Goal: Task Accomplishment & Management: Manage account settings

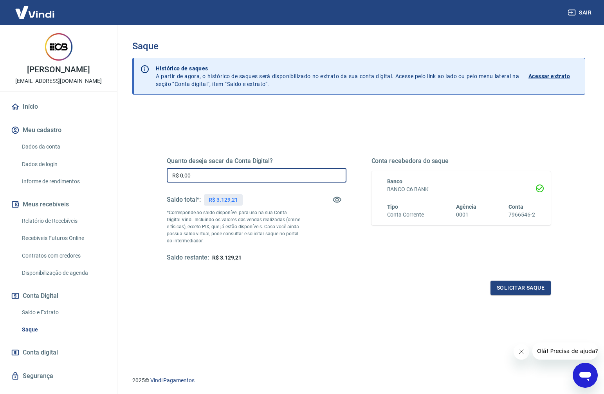
click at [241, 183] on div "Quanto deseja sacar da Conta Digital? R$ 0,00 ​ Saldo total*: R$ 3.129,21 *Corr…" at bounding box center [257, 209] width 180 height 105
click at [242, 174] on input "R$ 0,00" at bounding box center [257, 175] width 180 height 14
type input "R$ 3.100,92"
click at [542, 297] on div "Quanto deseja sacar da Conta Digital? R$ 3.100,92 ​ Saldo total*: R$ 3.129,21 *…" at bounding box center [358, 214] width 403 height 182
click at [542, 294] on button "Solicitar saque" at bounding box center [520, 288] width 60 height 14
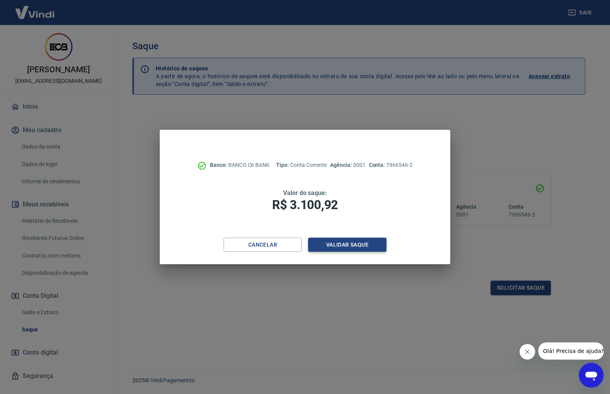
click at [352, 246] on button "Validar saque" at bounding box center [347, 245] width 78 height 14
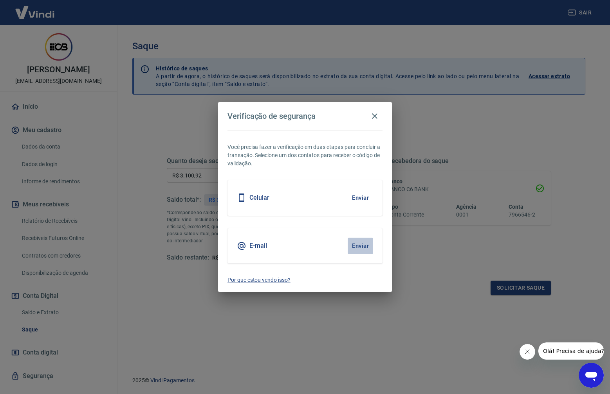
click at [364, 247] on button "Enviar" at bounding box center [360, 246] width 25 height 16
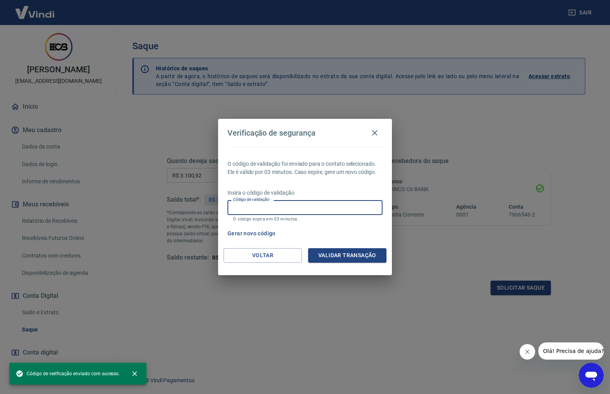
click at [323, 201] on input "Código de validação" at bounding box center [304, 207] width 155 height 14
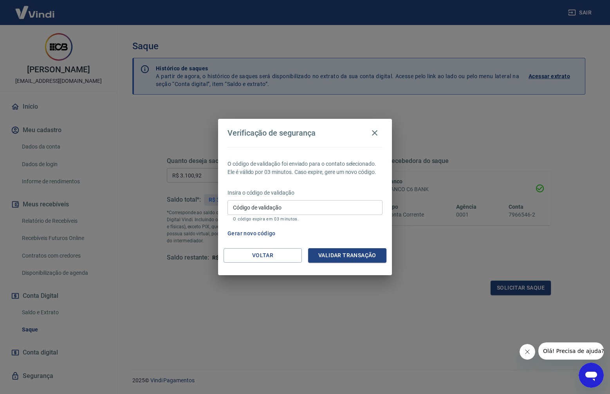
click at [275, 206] on input "Código de validação" at bounding box center [304, 207] width 155 height 14
paste input "612672"
type input "612672"
click at [360, 259] on button "Validar transação" at bounding box center [347, 256] width 78 height 14
